Goal: Book appointment/travel/reservation

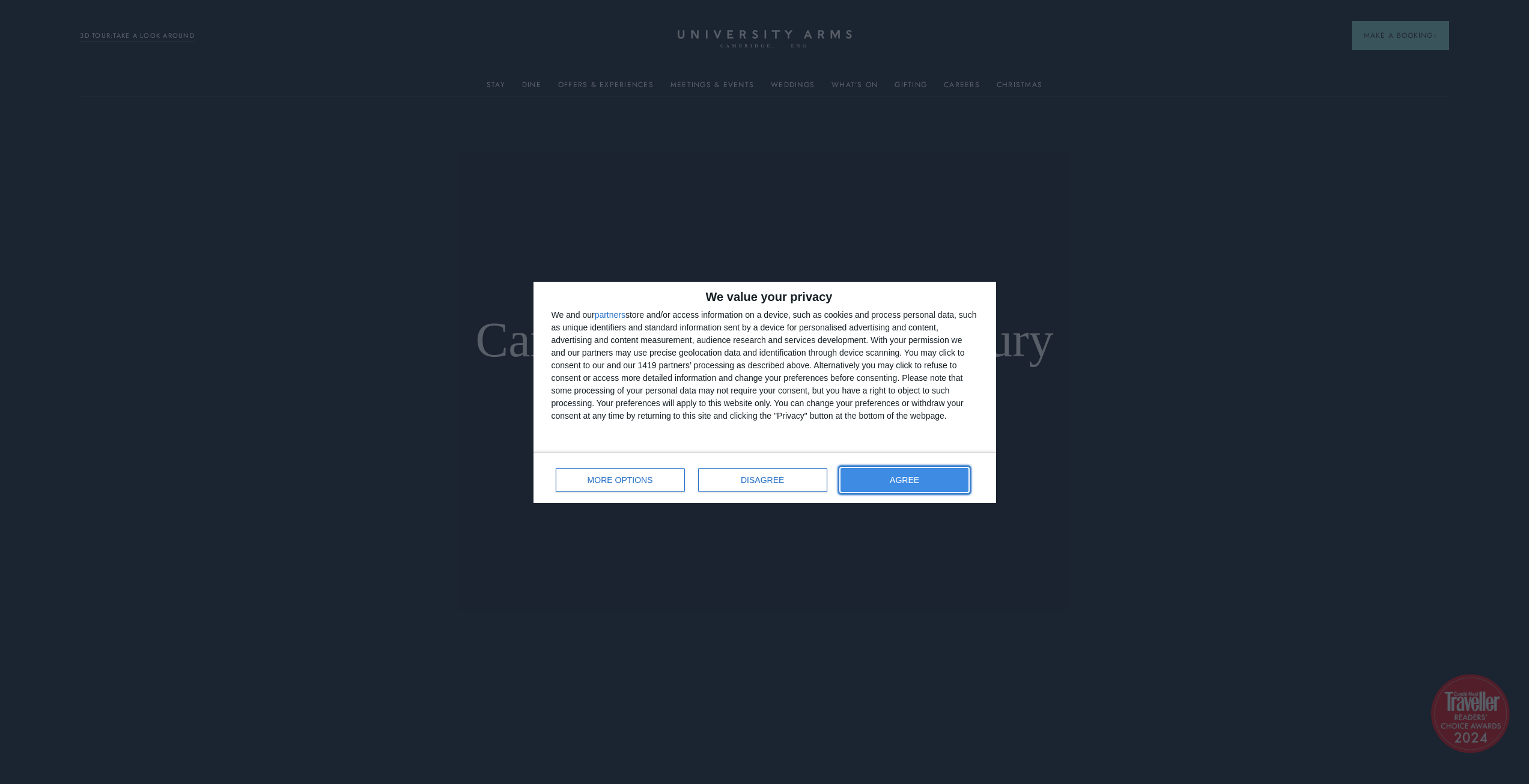
click at [912, 487] on button "AGREE" at bounding box center [904, 479] width 128 height 24
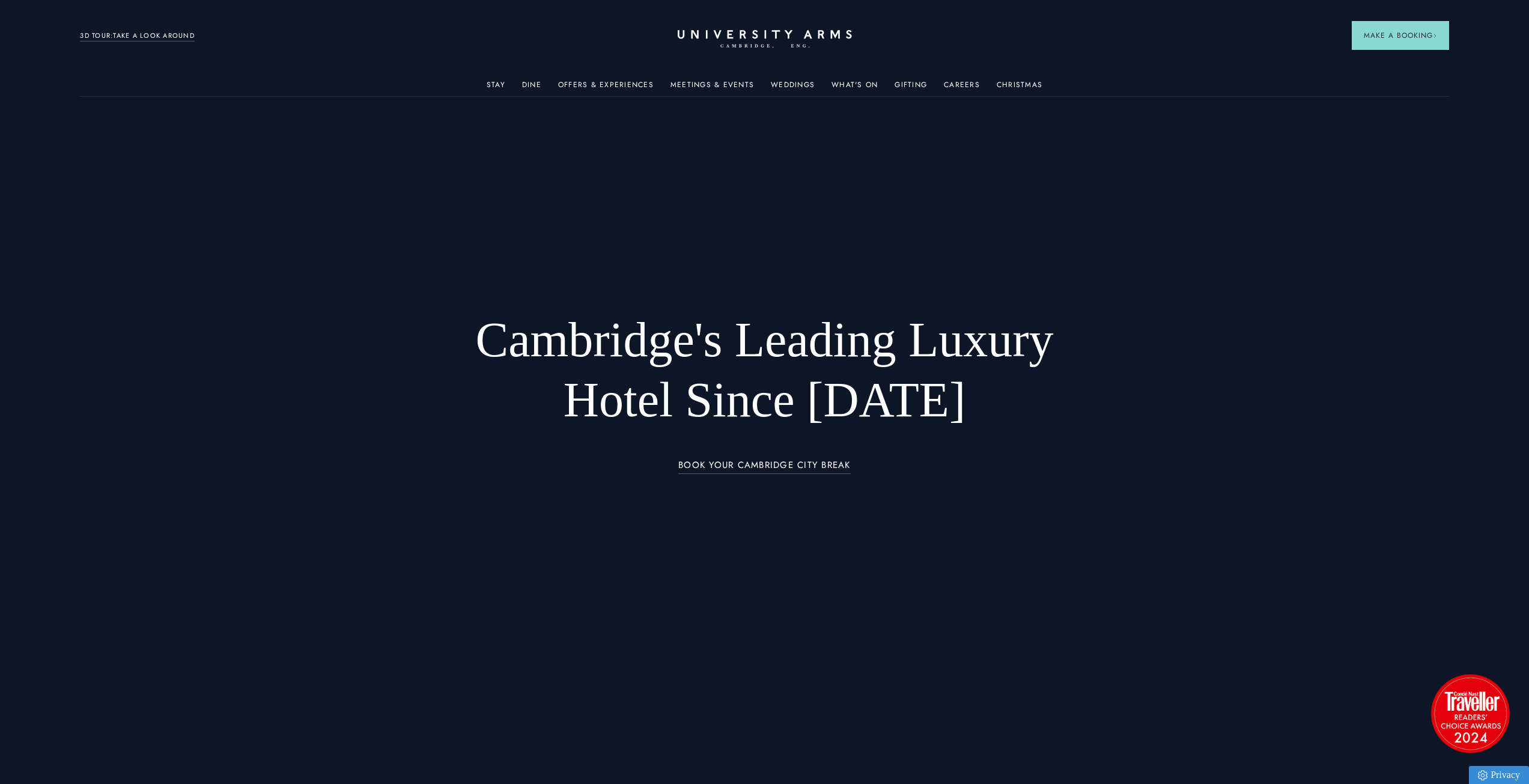
click at [1303, 317] on div at bounding box center [764, 392] width 1529 height 784
click at [114, 34] on link "3D TOUR:TAKE A LOOK AROUND" at bounding box center [137, 36] width 114 height 11
click at [634, 87] on link "Offers & Experiences" at bounding box center [605, 88] width 96 height 16
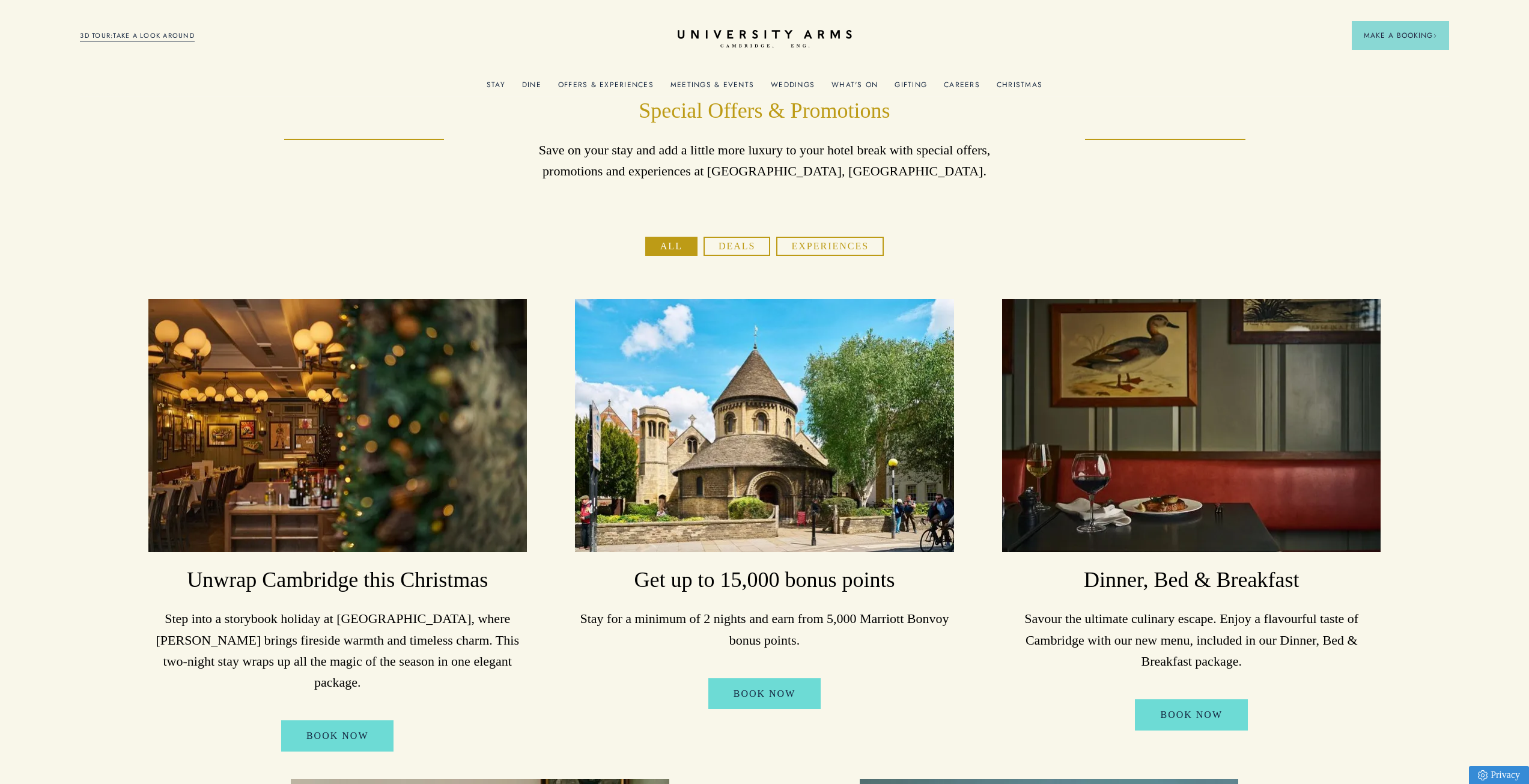
click at [747, 238] on button "Deals" at bounding box center [737, 247] width 67 height 20
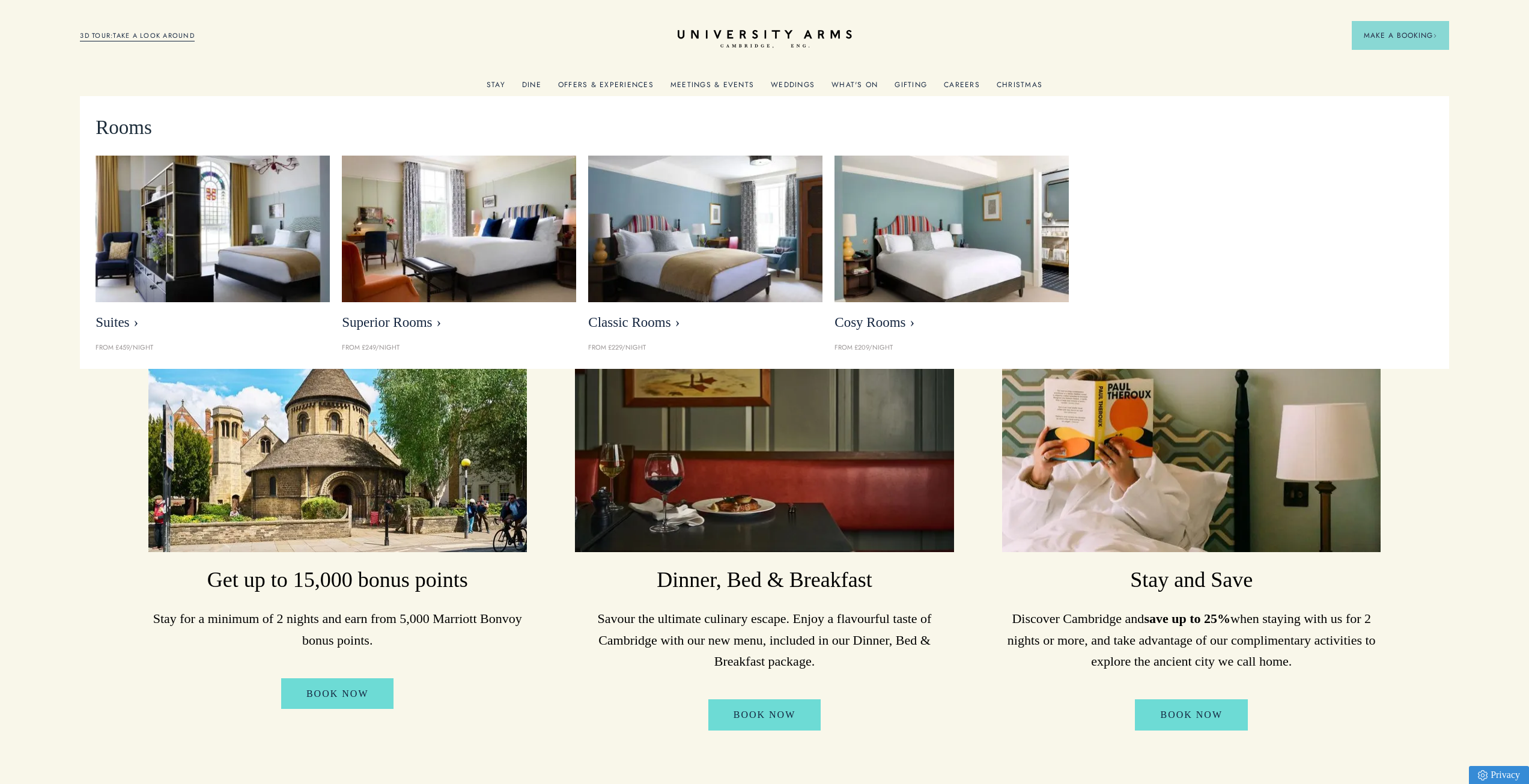
click at [493, 86] on link "Stay" at bounding box center [496, 88] width 19 height 16
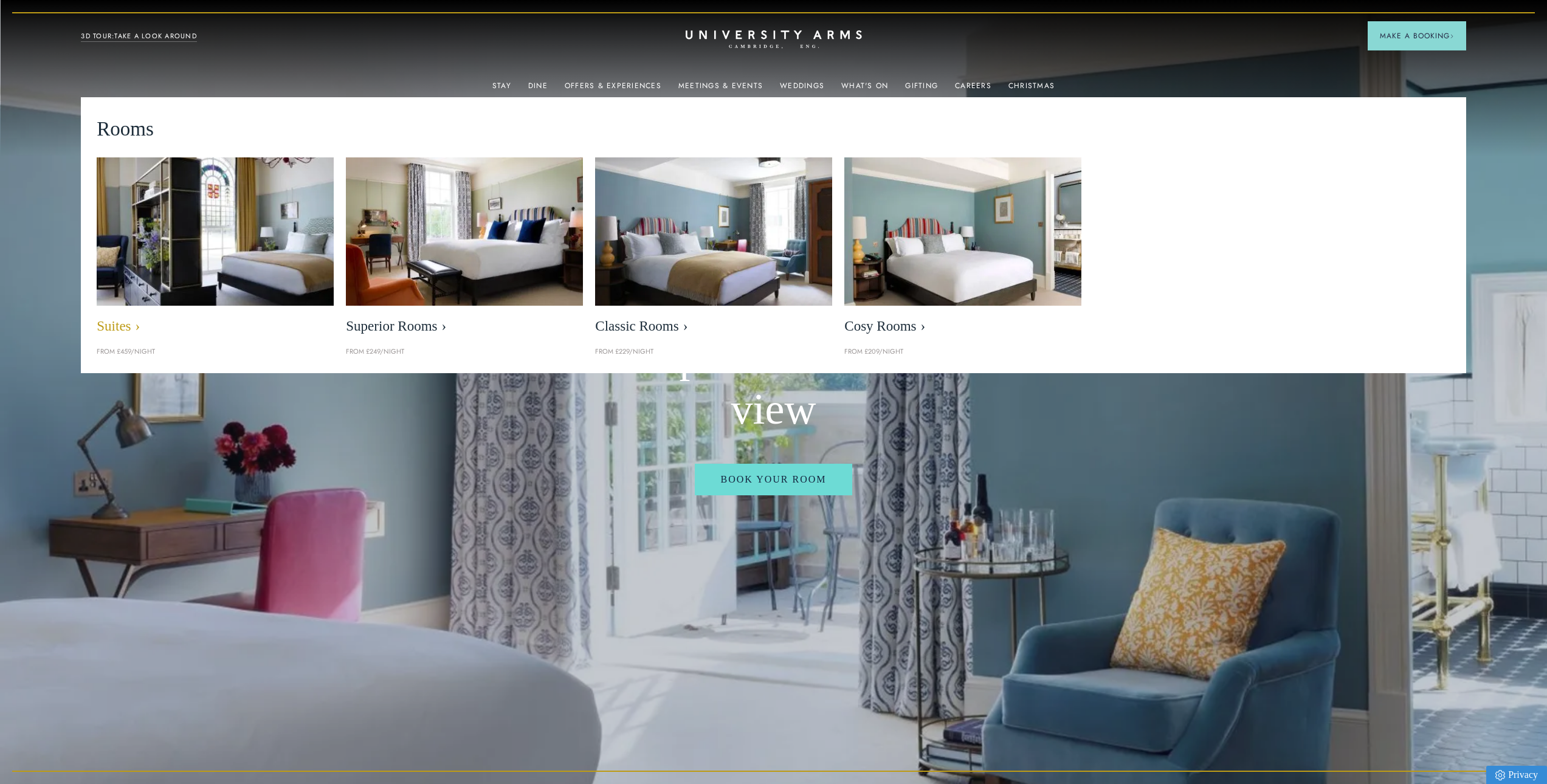
click at [162, 273] on img at bounding box center [216, 231] width 273 height 170
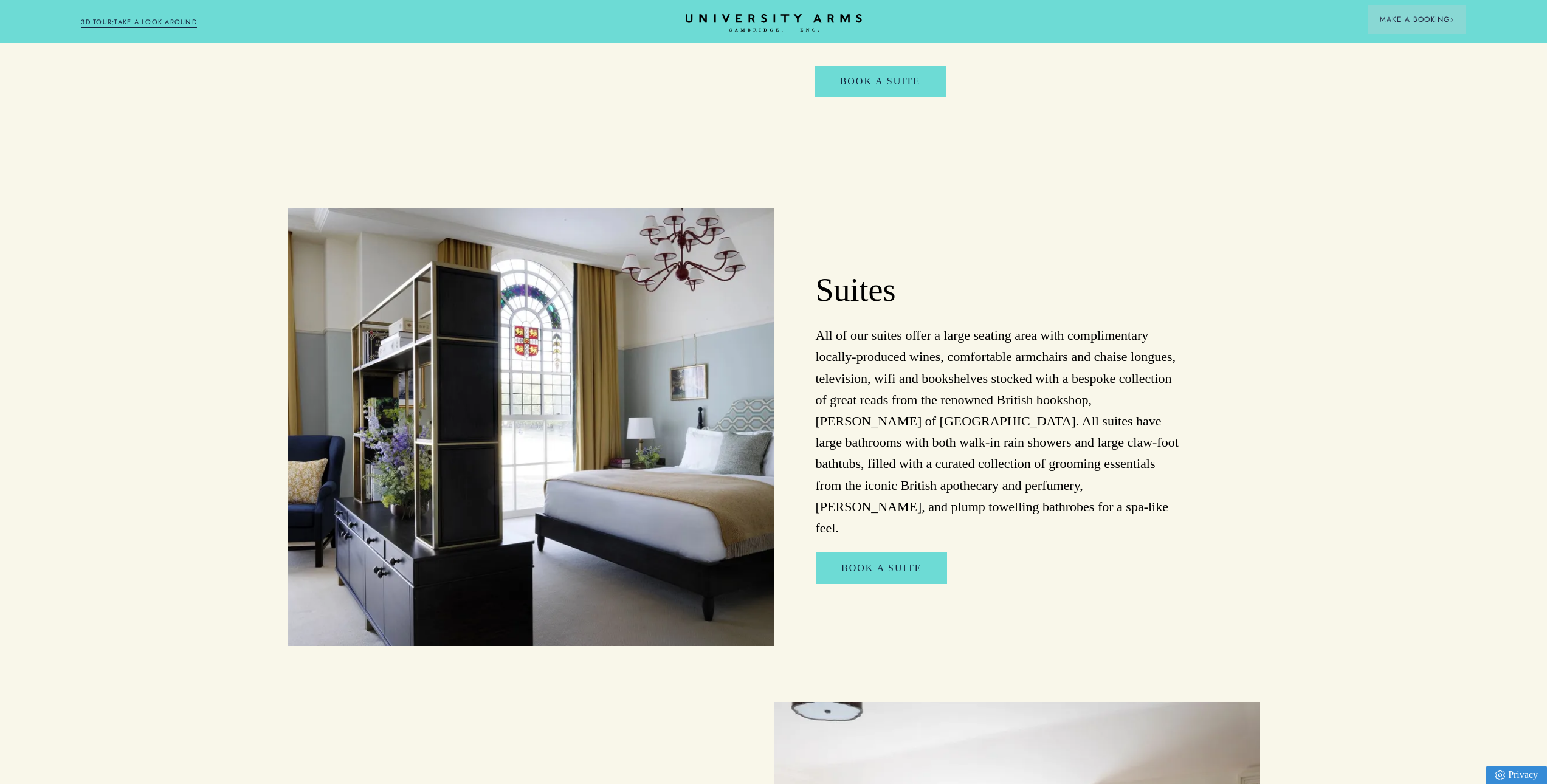
scroll to position [1033, 0]
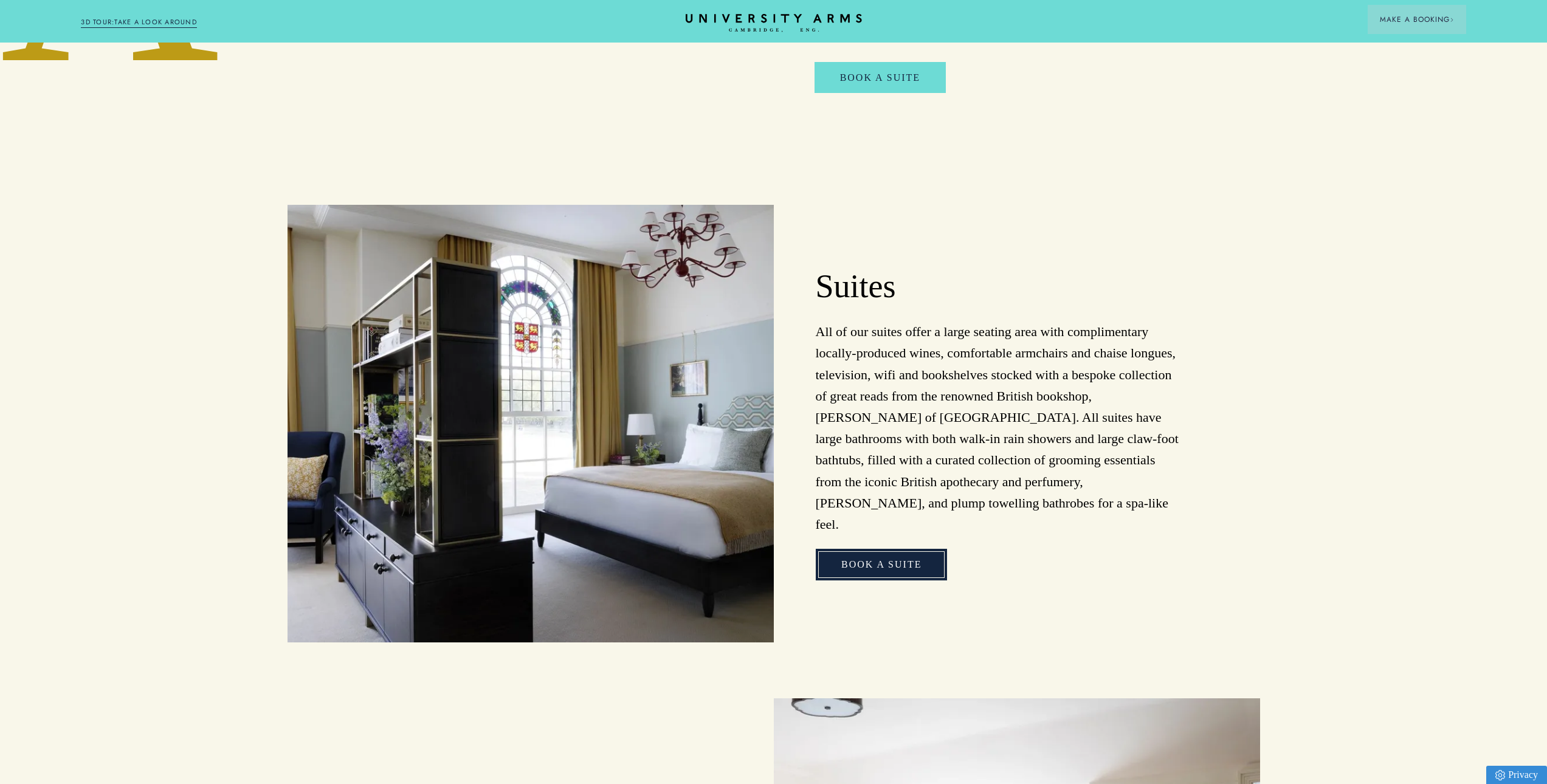
click at [904, 551] on link "Book A suite" at bounding box center [881, 564] width 131 height 31
